Goal: Check status

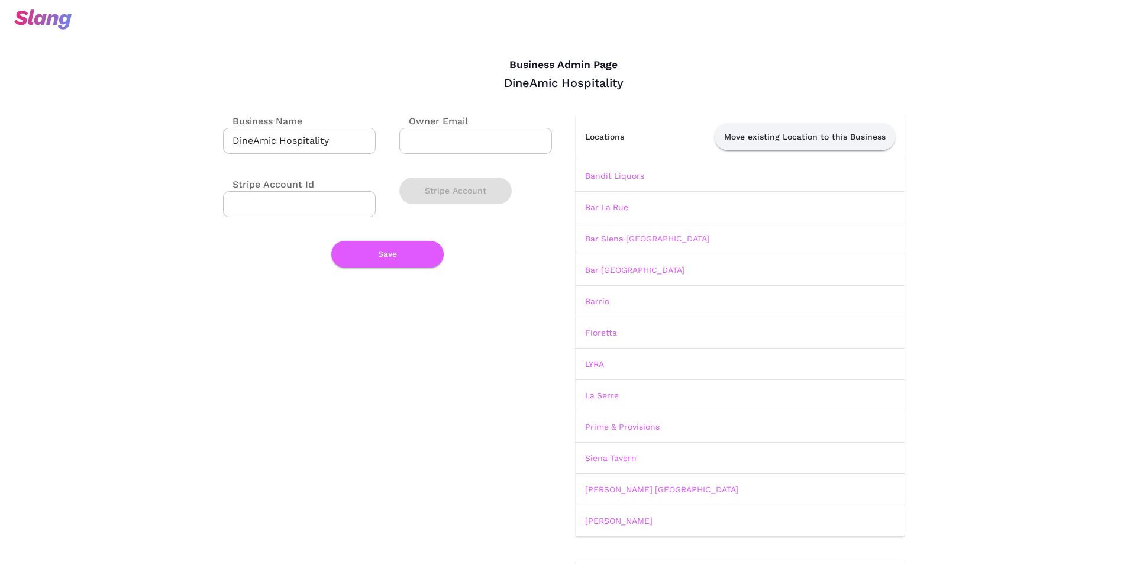
click at [62, 18] on img at bounding box center [42, 19] width 57 height 20
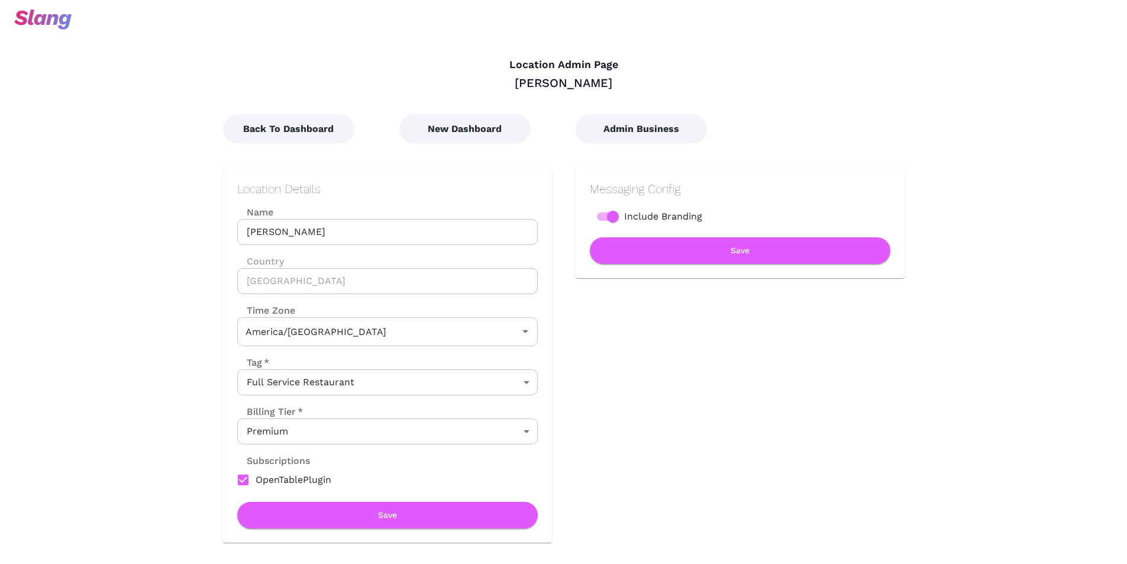
type input "Central Time"
click at [336, 130] on button "Back To Dashboard" at bounding box center [288, 129] width 131 height 30
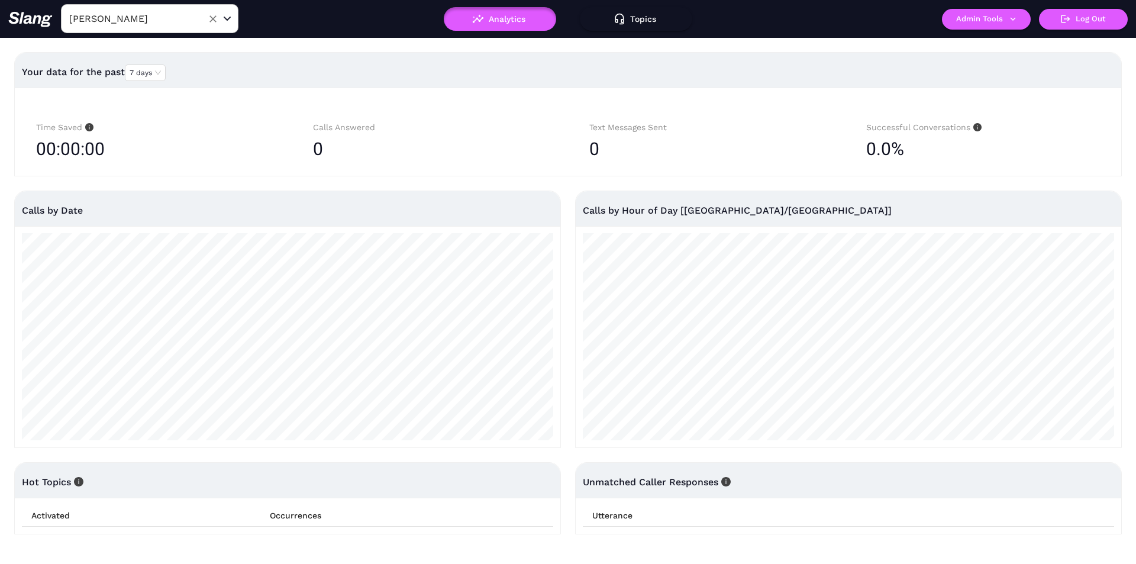
click at [130, 21] on input "[PERSON_NAME]" at bounding box center [131, 18] width 130 height 18
type input "[PERSON_NAME]"
click at [289, 66] on div "Your data for the past 7 days" at bounding box center [568, 72] width 1092 height 28
